Goal: Navigation & Orientation: Find specific page/section

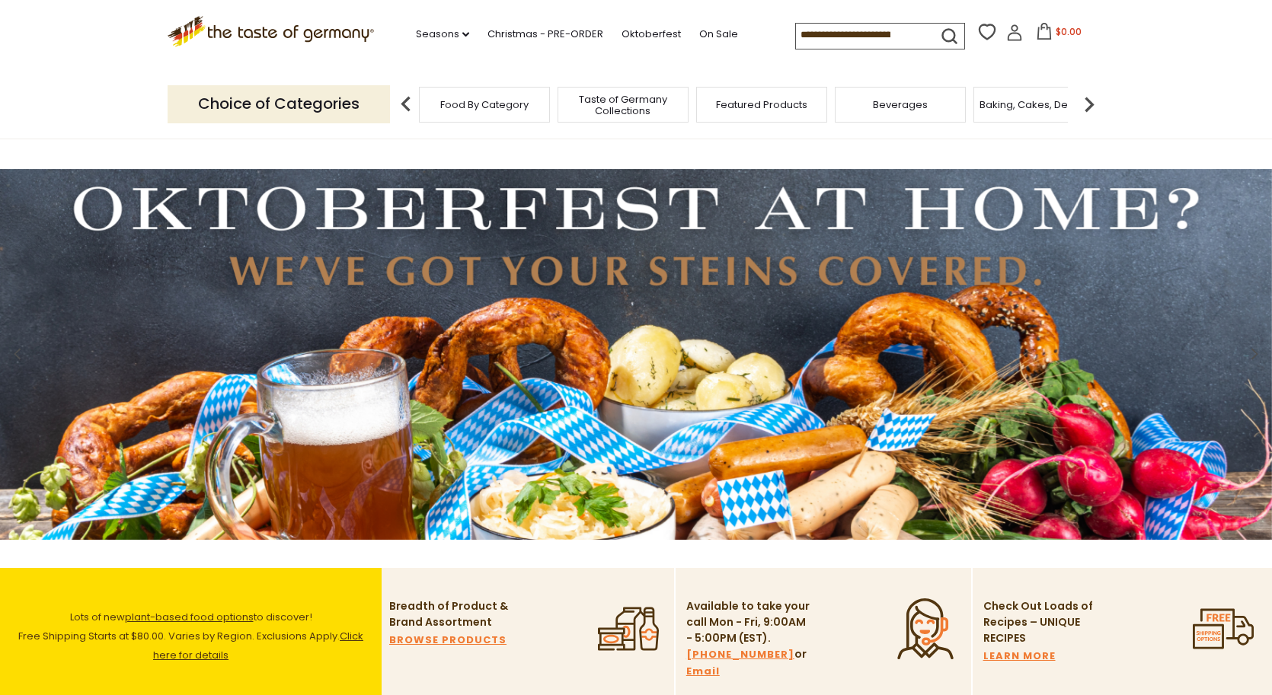
click at [463, 102] on span "Food By Category" at bounding box center [484, 104] width 88 height 11
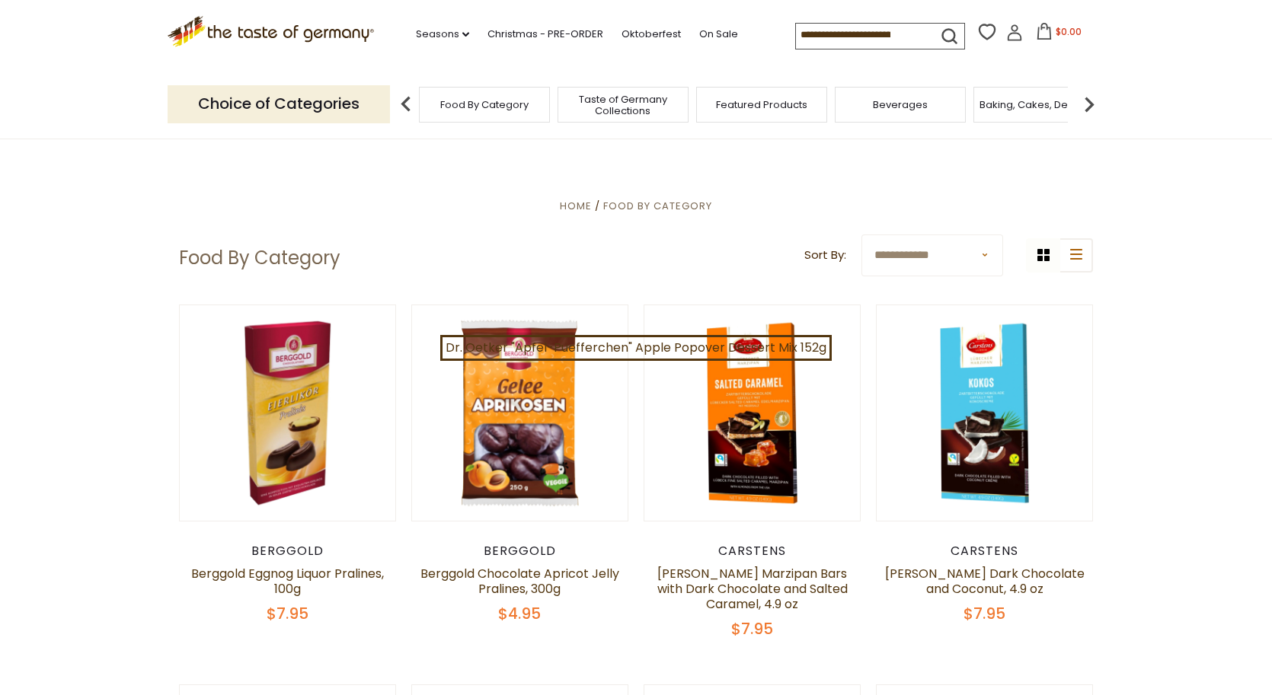
click at [408, 102] on img at bounding box center [406, 104] width 30 height 30
click at [404, 98] on img at bounding box center [406, 104] width 30 height 30
click at [1086, 104] on img at bounding box center [1089, 104] width 30 height 30
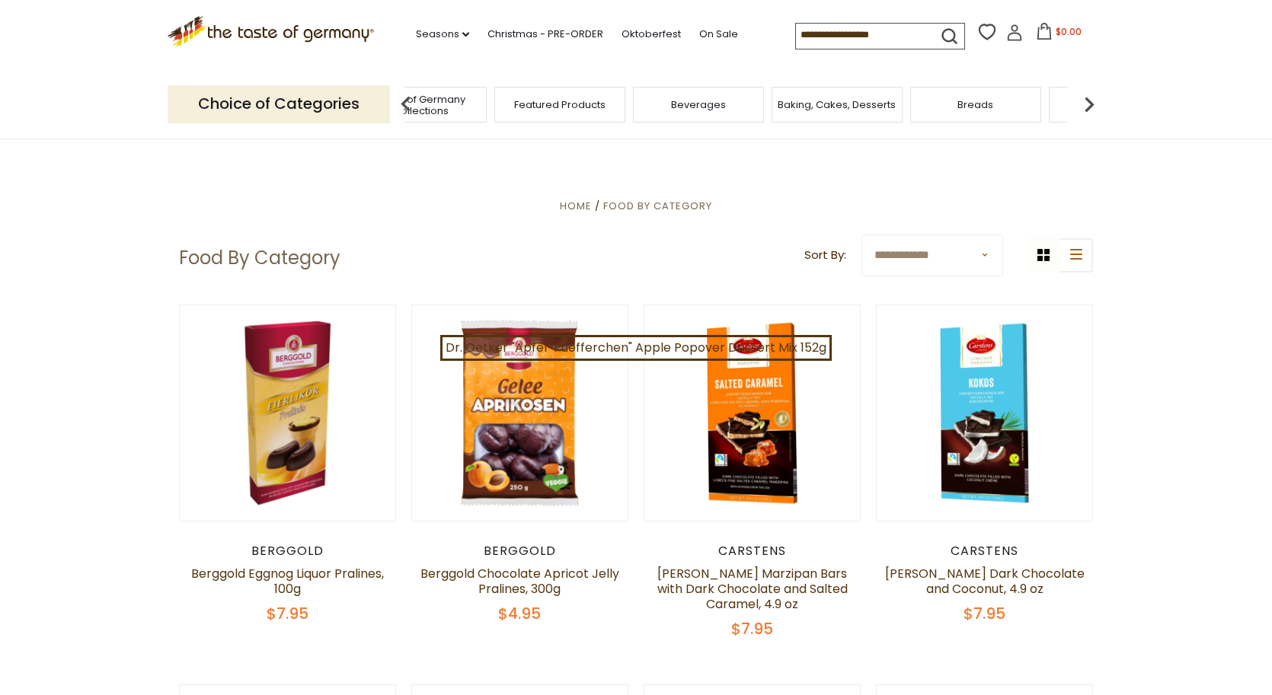
click at [1086, 104] on img at bounding box center [1089, 104] width 30 height 30
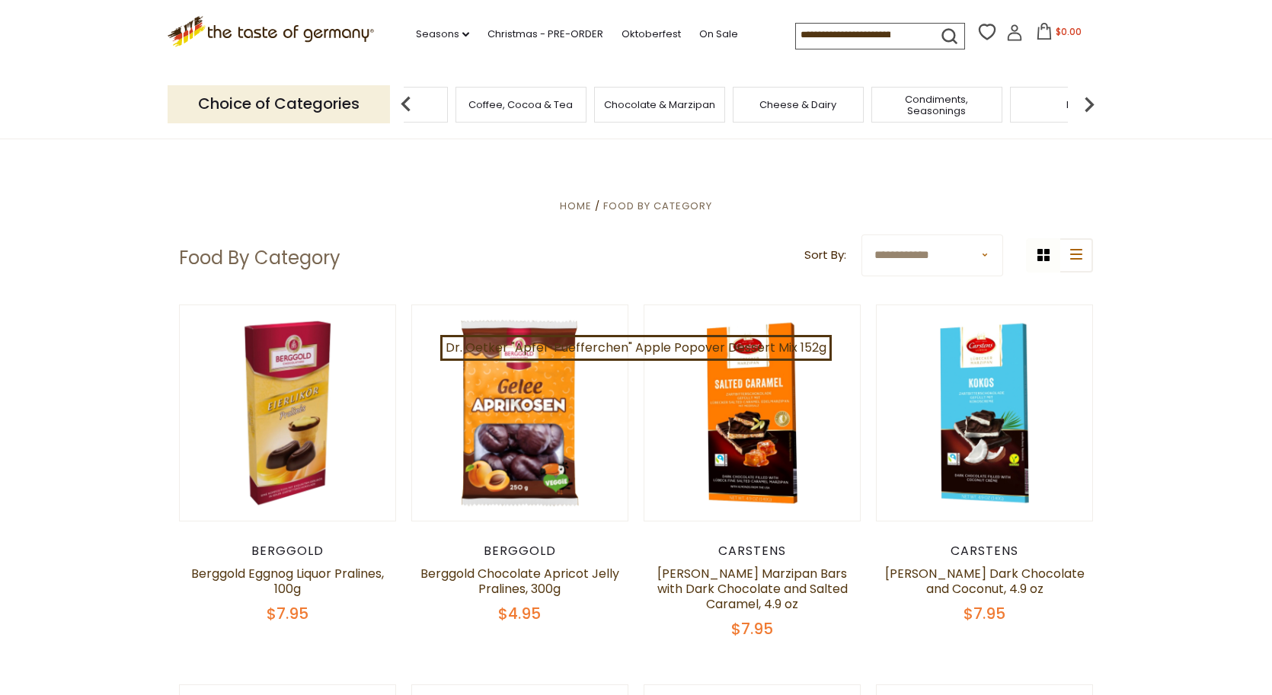
click at [1086, 104] on img at bounding box center [1089, 104] width 30 height 30
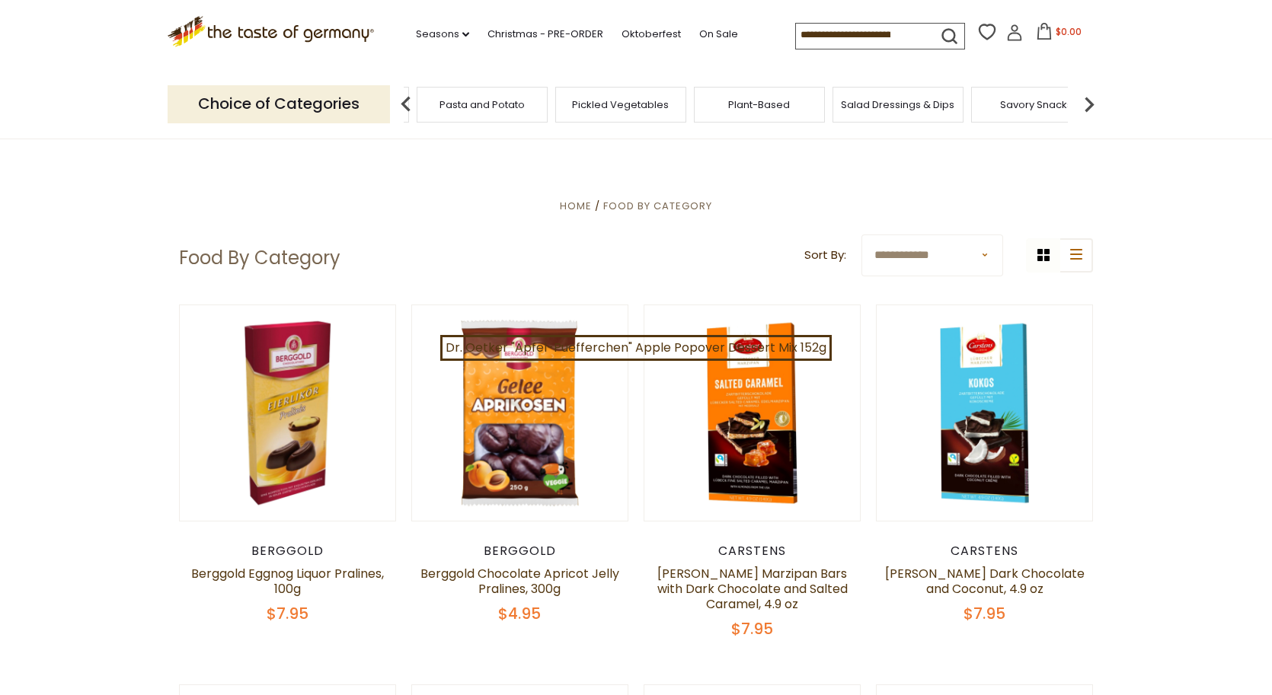
click at [1086, 104] on img at bounding box center [1089, 104] width 30 height 30
click at [994, 107] on span "Sausages" at bounding box center [985, 104] width 50 height 11
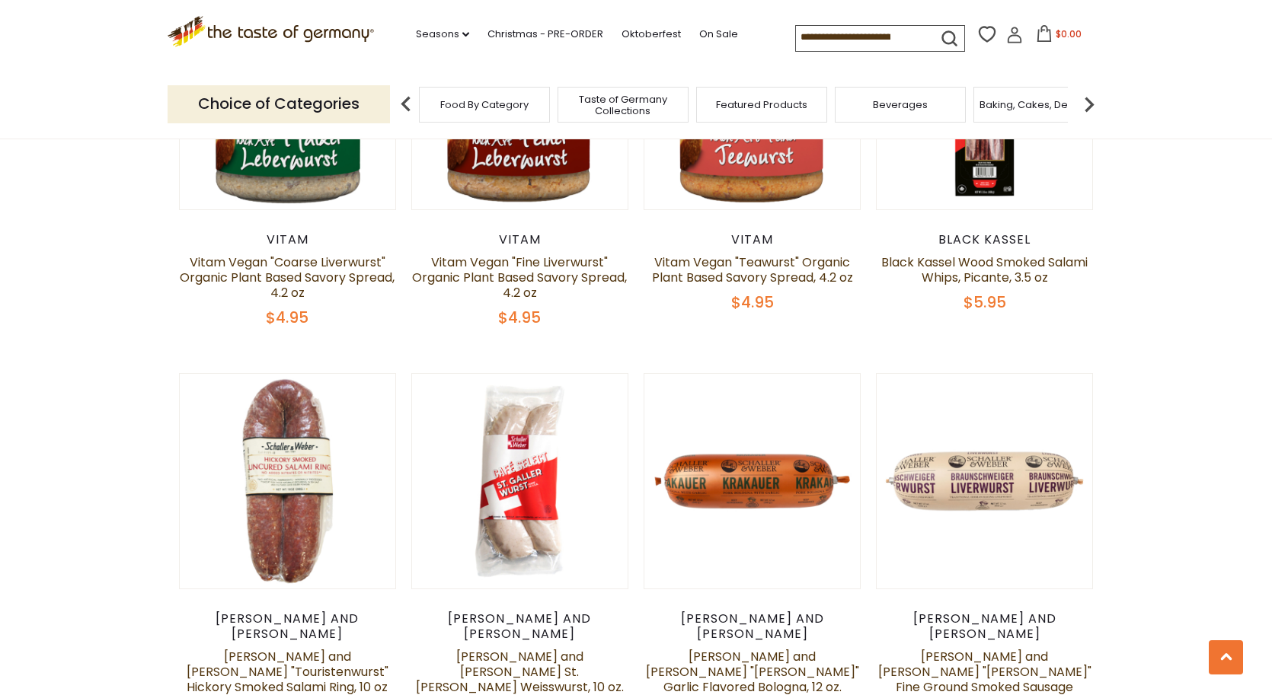
scroll to position [1438, 0]
